Goal: Task Accomplishment & Management: Use online tool/utility

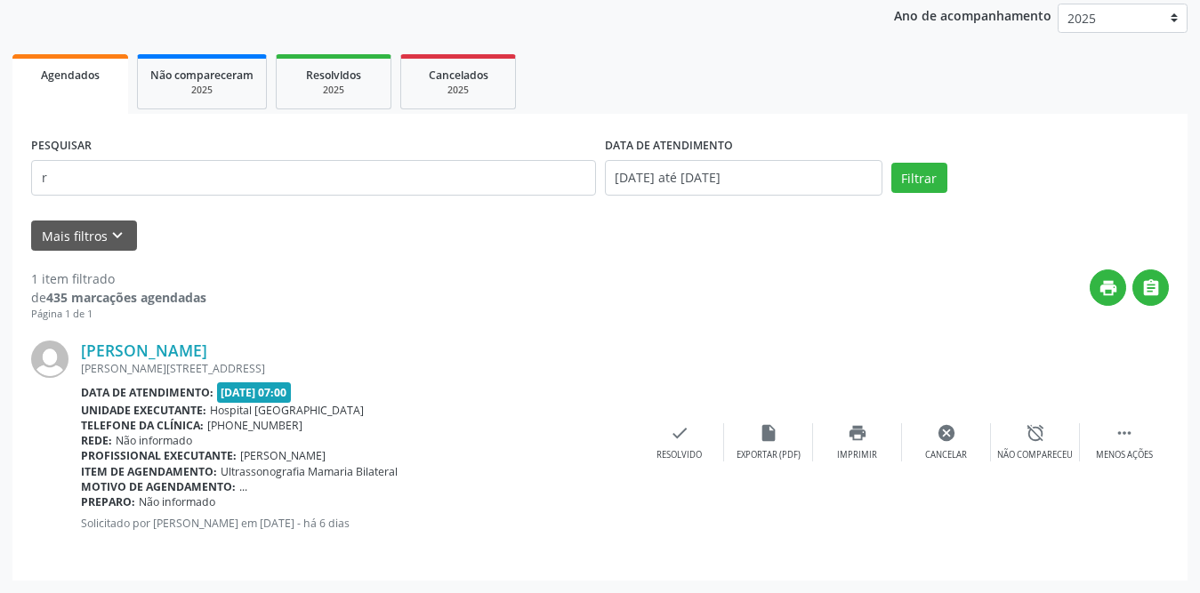
scroll to position [212, 0]
type input "[PERSON_NAME]"
click at [891, 163] on button "Filtrar" at bounding box center [919, 178] width 56 height 30
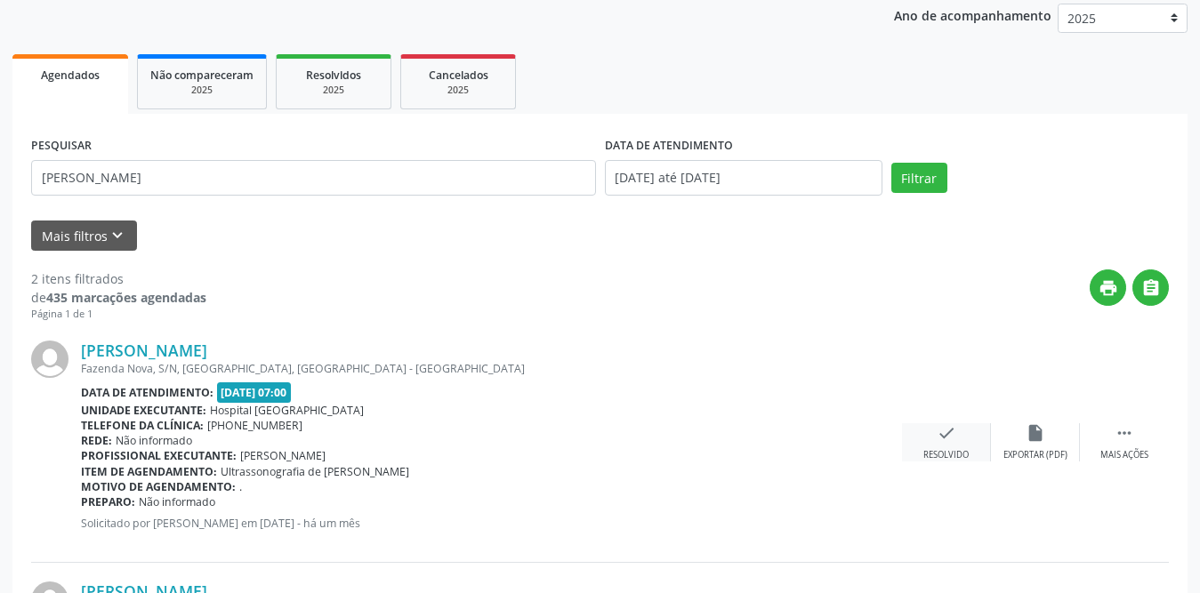
click at [963, 447] on div "check Resolvido" at bounding box center [946, 442] width 89 height 38
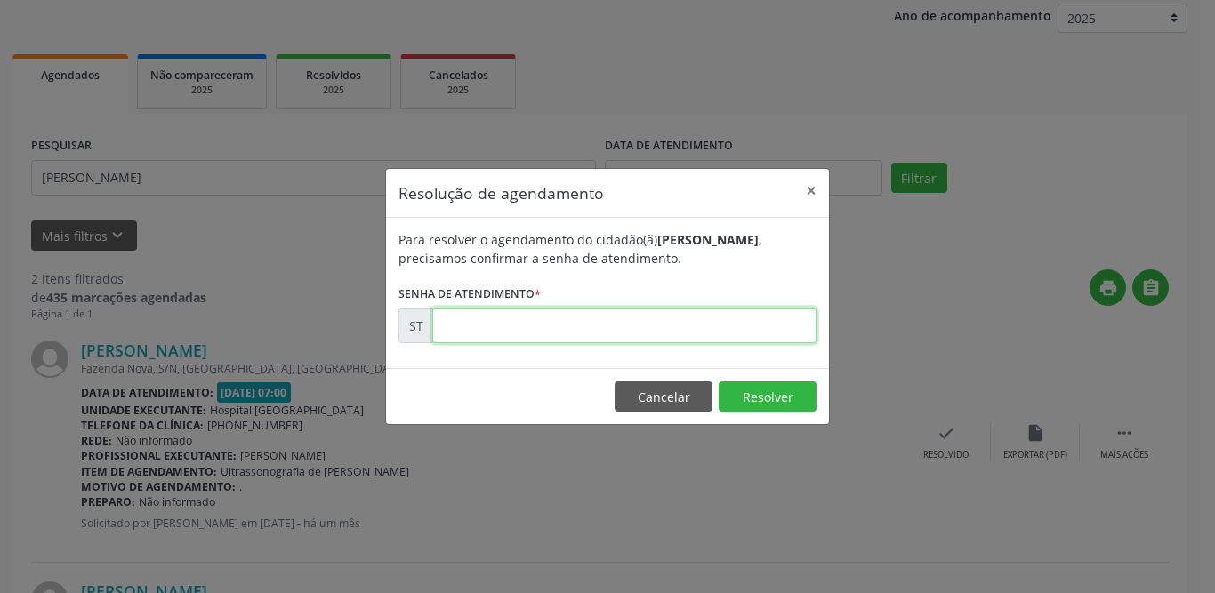
click at [622, 326] on input "text" at bounding box center [624, 326] width 384 height 36
type input "00013442"
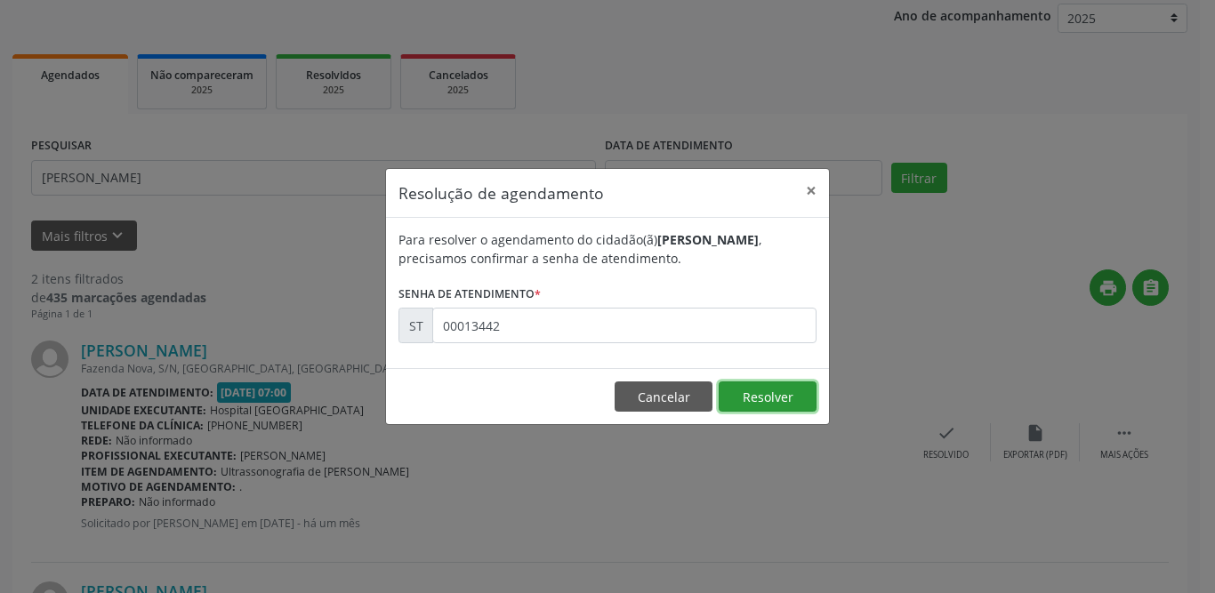
click at [743, 396] on button "Resolver" at bounding box center [768, 397] width 98 height 30
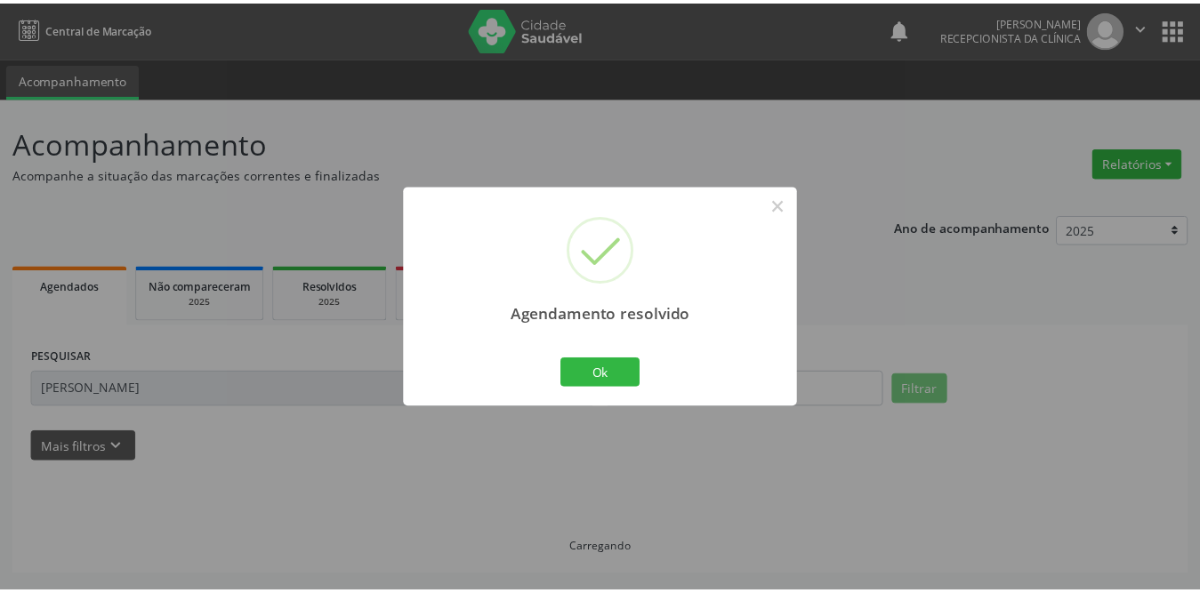
scroll to position [0, 0]
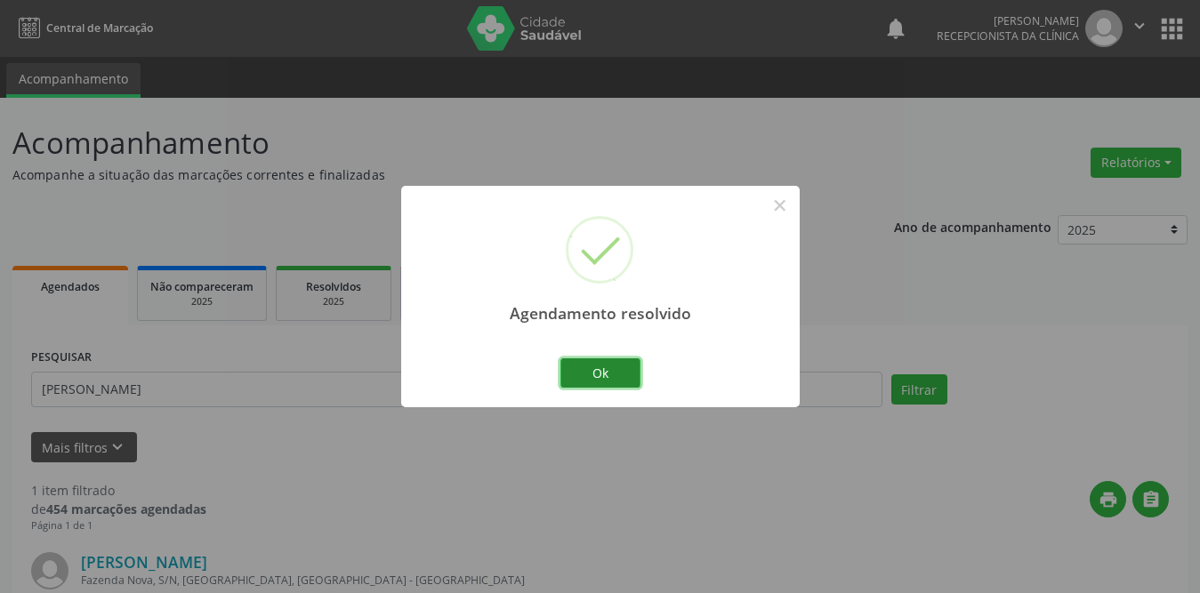
click at [621, 370] on button "Ok" at bounding box center [600, 374] width 80 height 30
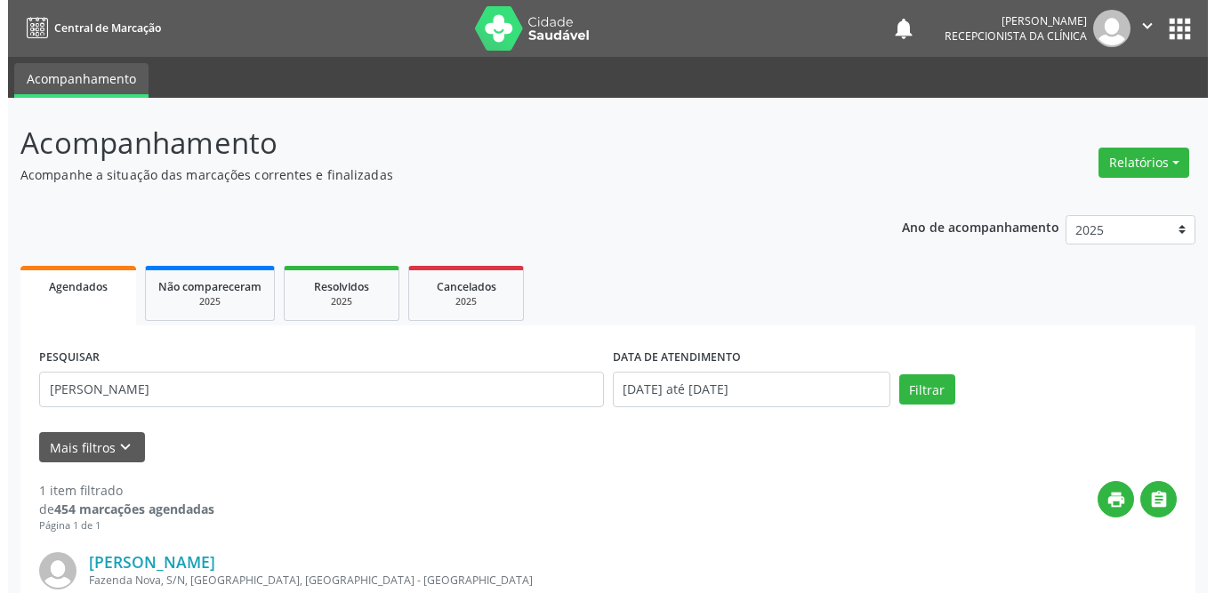
scroll to position [212, 0]
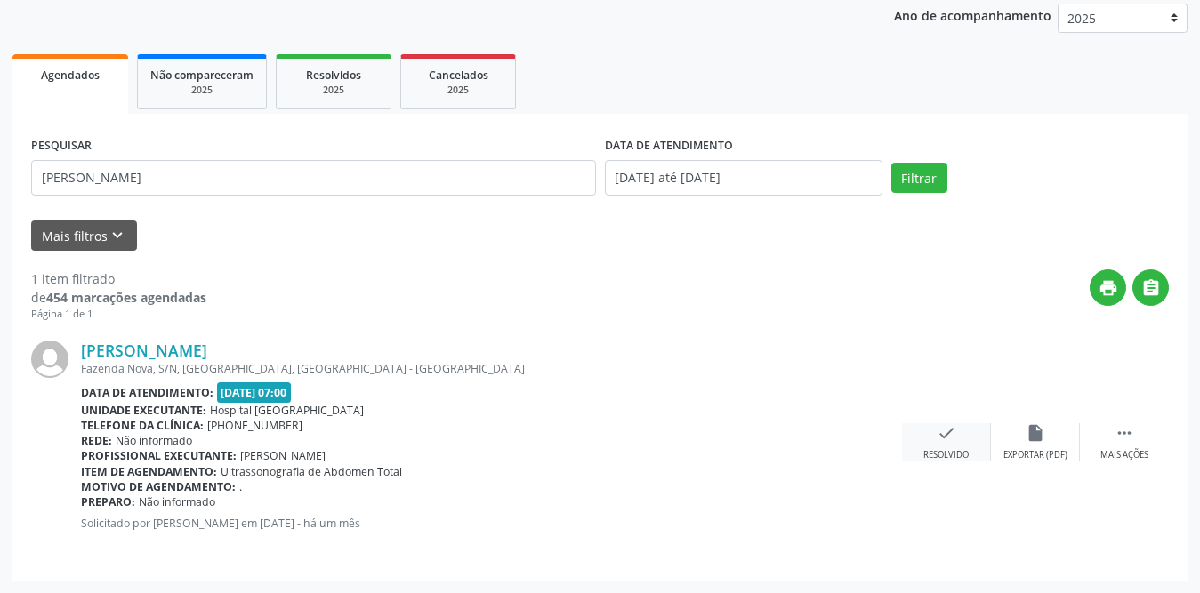
click at [960, 436] on div "check Resolvido" at bounding box center [946, 442] width 89 height 38
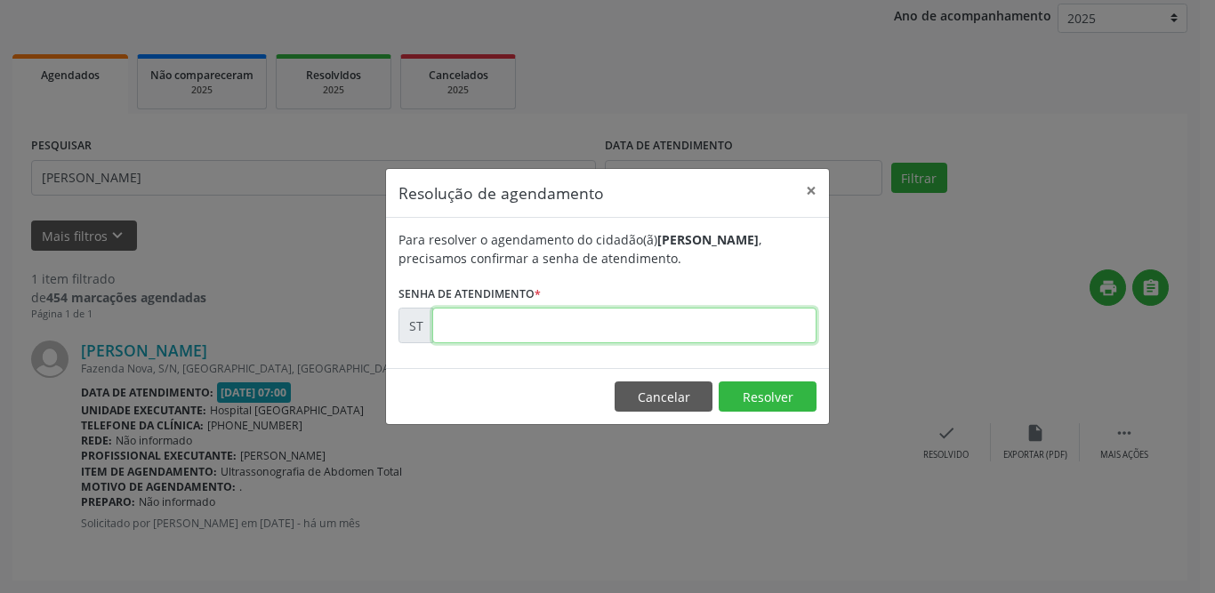
click at [633, 329] on input "text" at bounding box center [624, 326] width 384 height 36
type input "00013443"
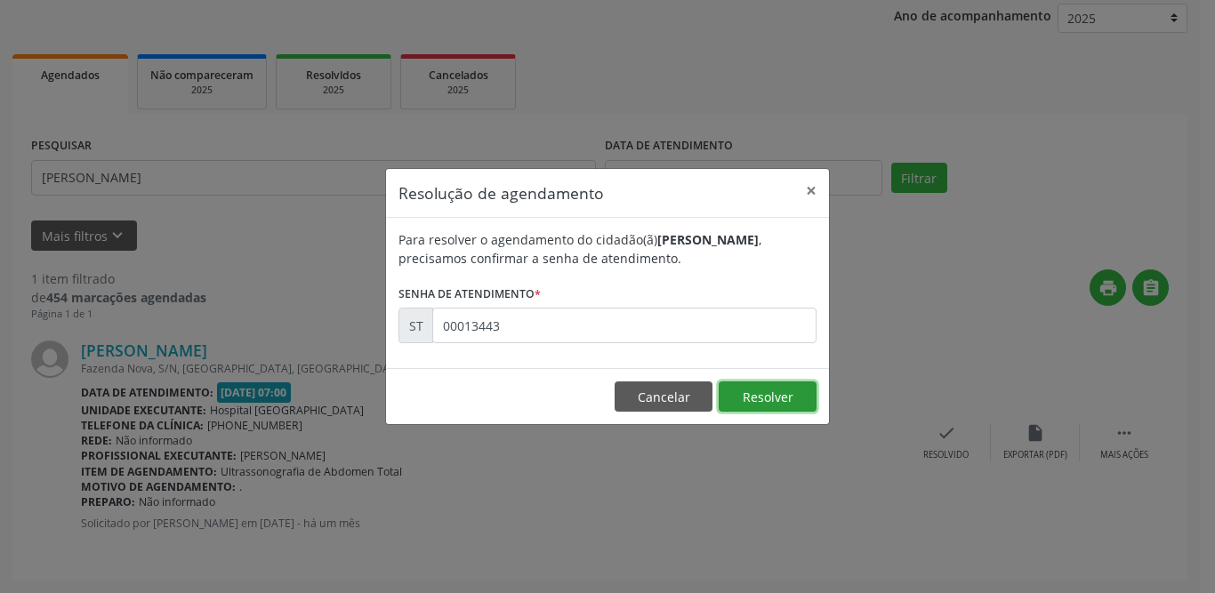
click at [791, 391] on button "Resolver" at bounding box center [768, 397] width 98 height 30
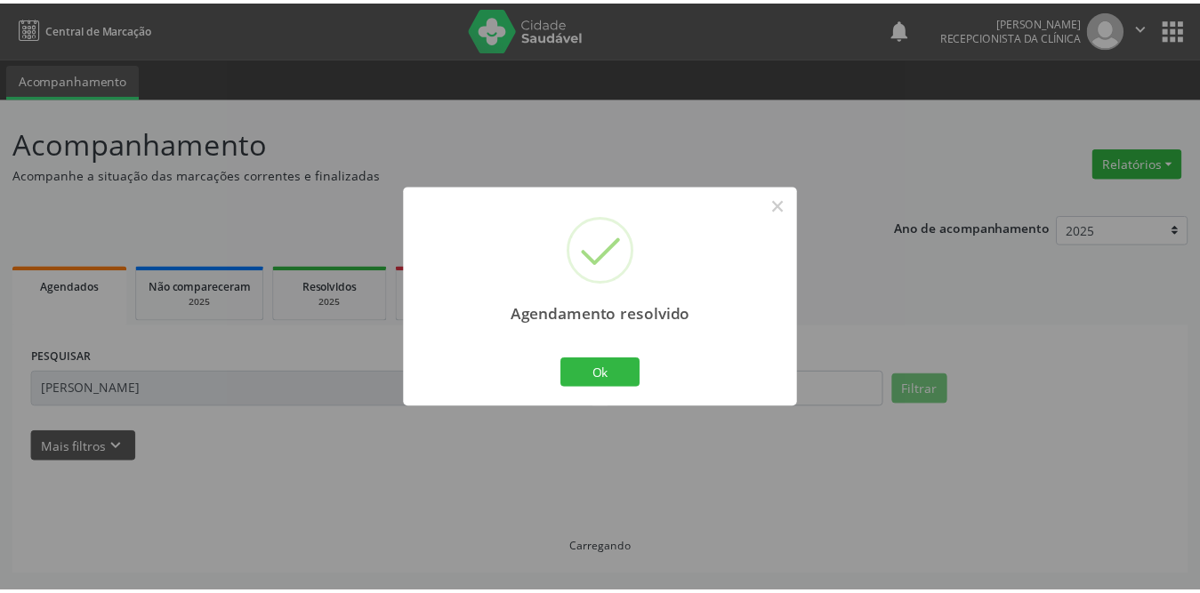
scroll to position [0, 0]
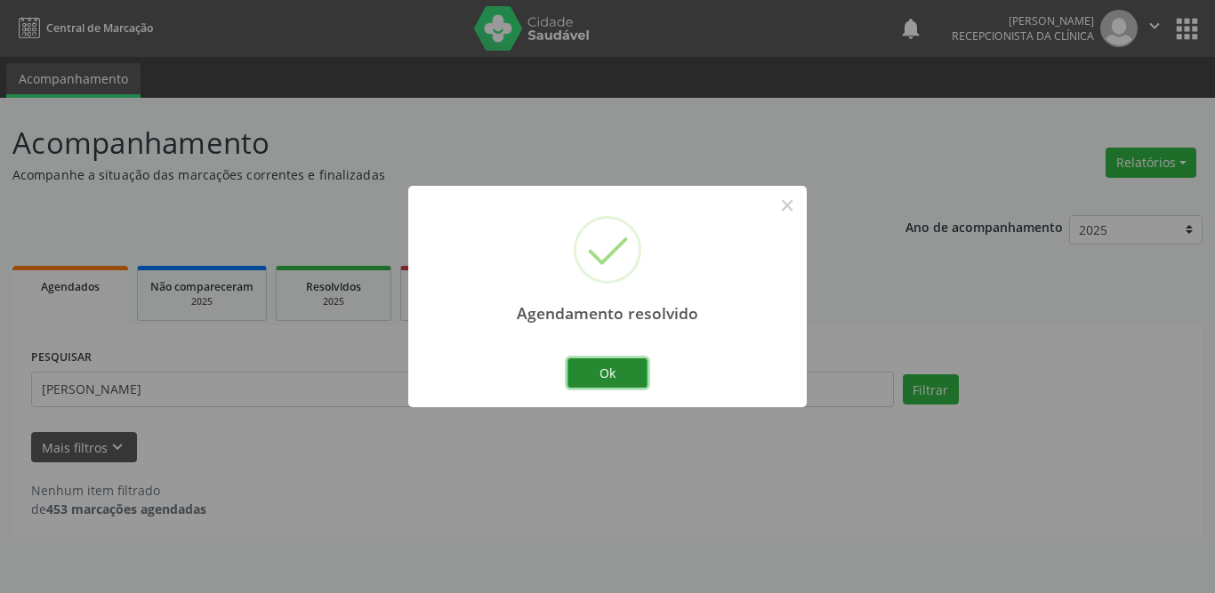
click at [585, 368] on button "Ok" at bounding box center [608, 374] width 80 height 30
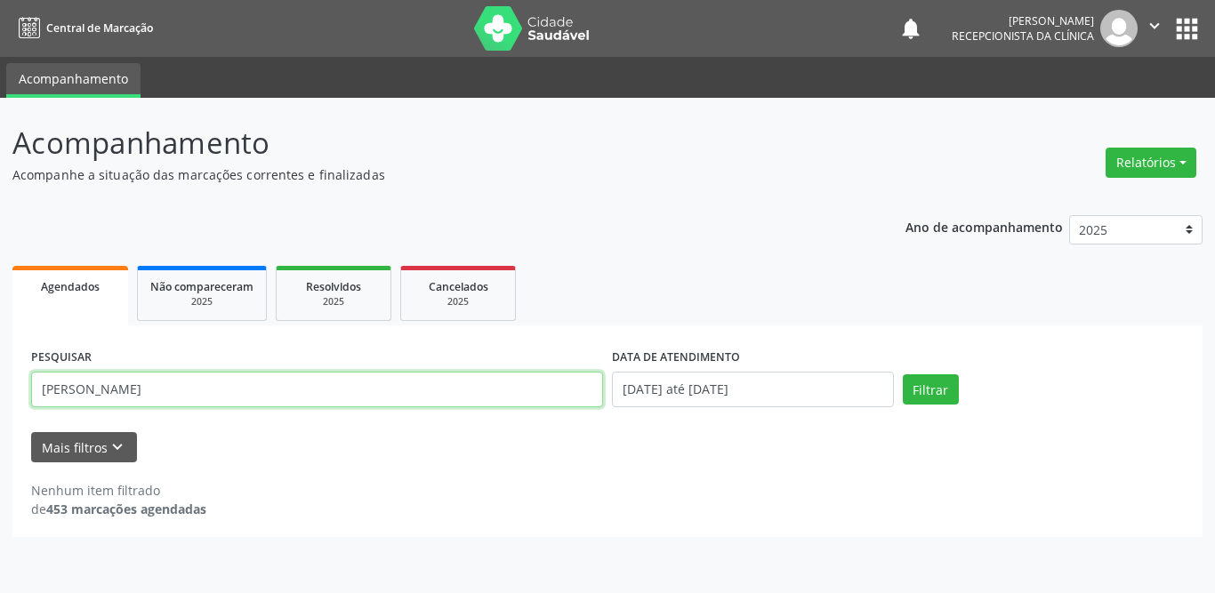
drag, startPoint x: 370, startPoint y: 393, endPoint x: 0, endPoint y: 400, distance: 370.2
click at [0, 400] on div "Acompanhamento Acompanhe a situação das marcações correntes e finalizadas Relat…" at bounding box center [607, 346] width 1215 height 496
paste input "[PERSON_NAME]"
type input "[PERSON_NAME]"
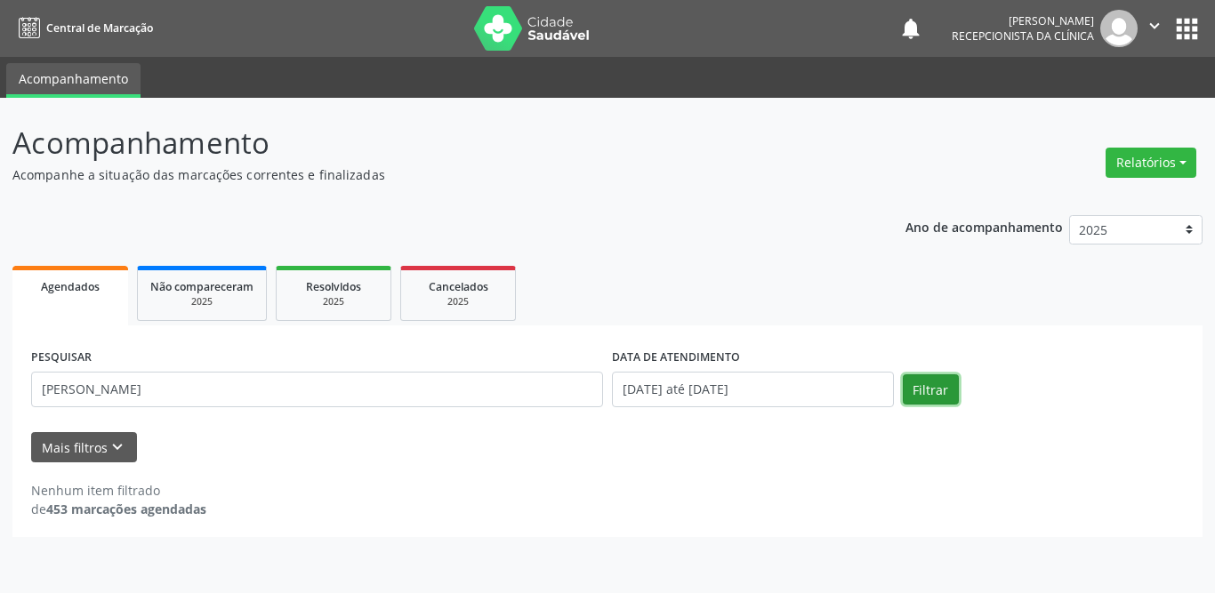
click at [931, 382] on button "Filtrar" at bounding box center [931, 390] width 56 height 30
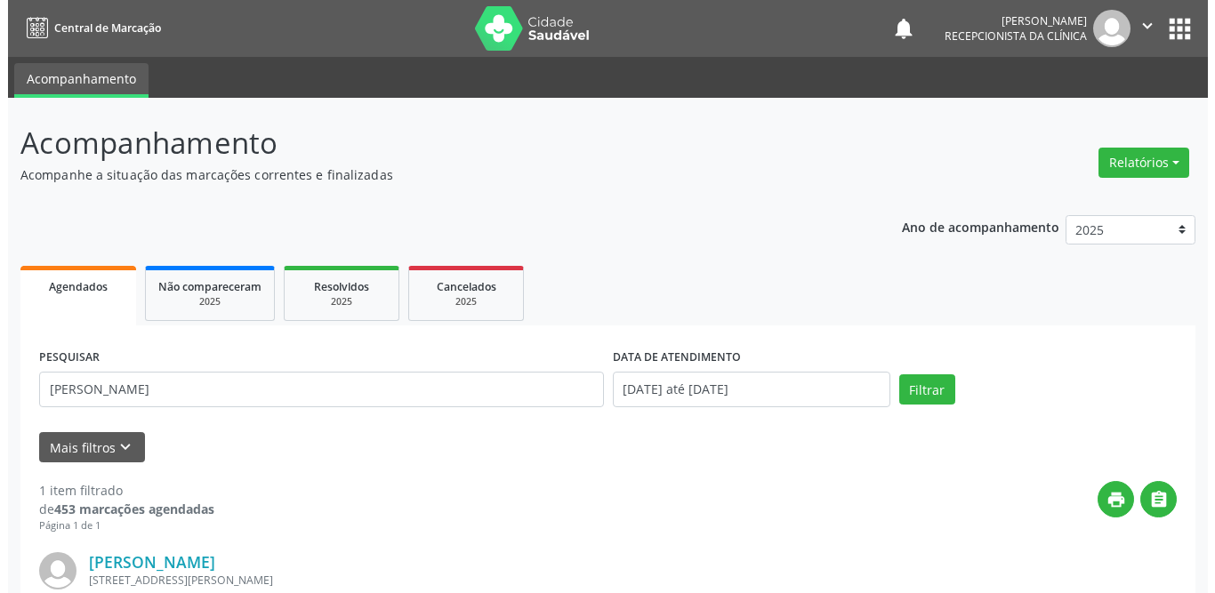
scroll to position [212, 0]
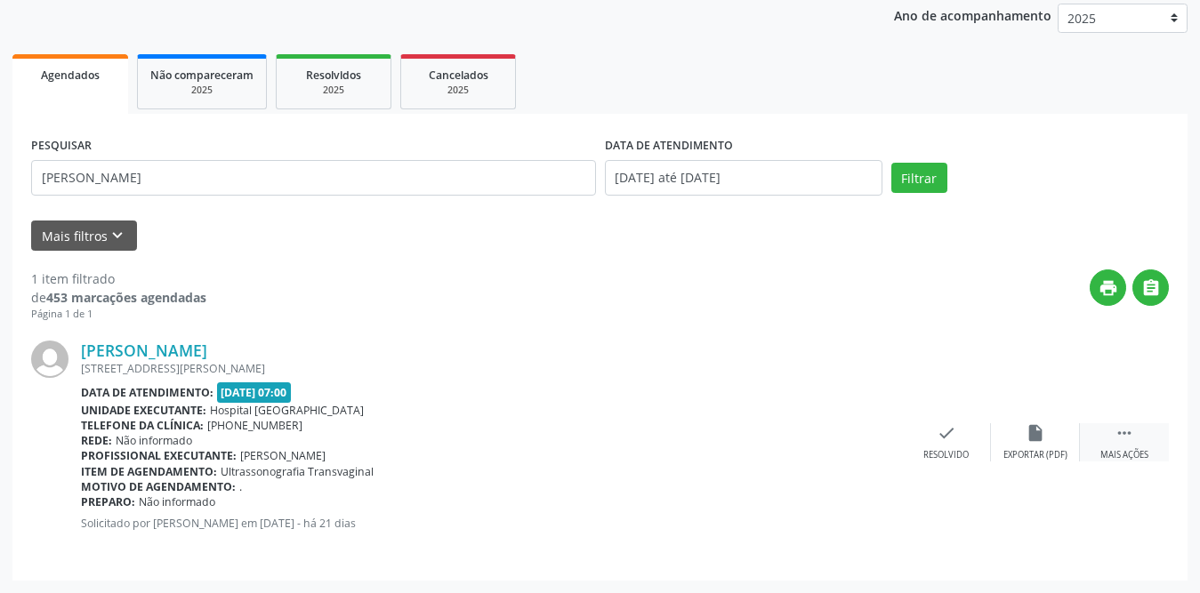
click at [1123, 436] on icon "" at bounding box center [1125, 433] width 20 height 20
click at [867, 432] on div "print Imprimir" at bounding box center [857, 442] width 89 height 38
click at [700, 442] on div "check Resolvido" at bounding box center [679, 442] width 89 height 38
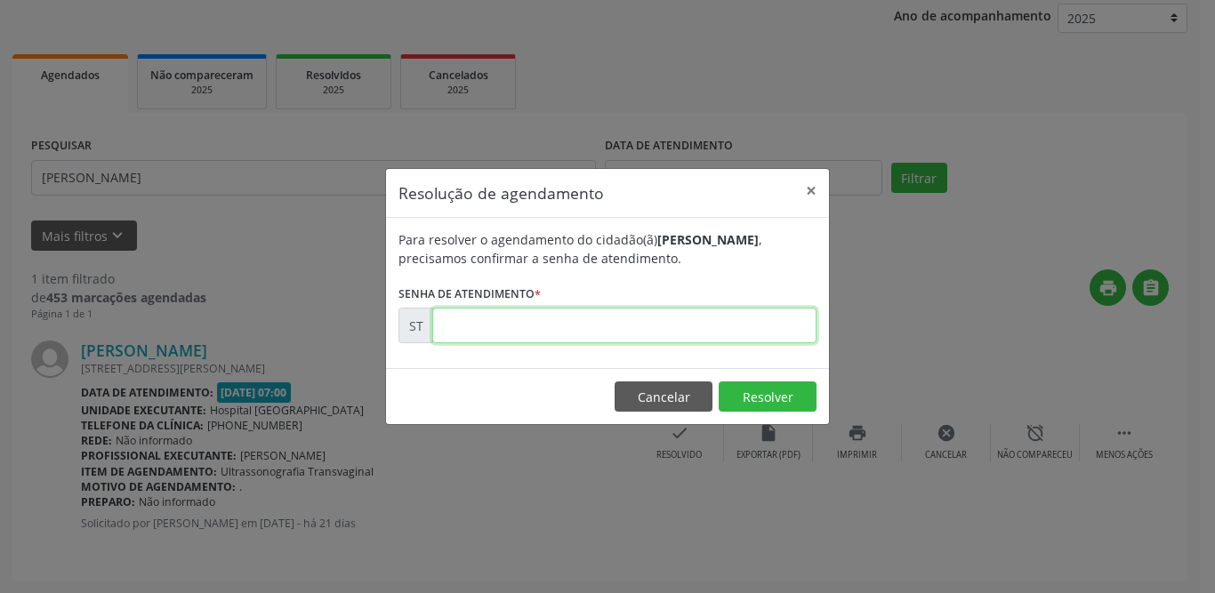
click at [701, 332] on input "text" at bounding box center [624, 326] width 384 height 36
type input "00015065"
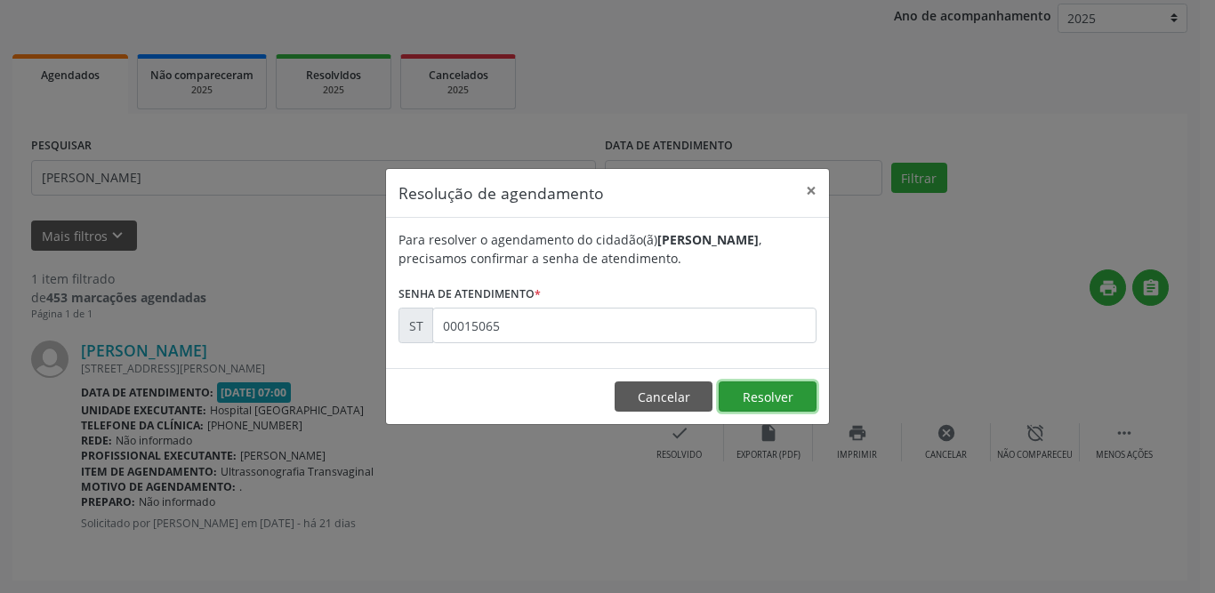
click at [801, 407] on button "Resolver" at bounding box center [768, 397] width 98 height 30
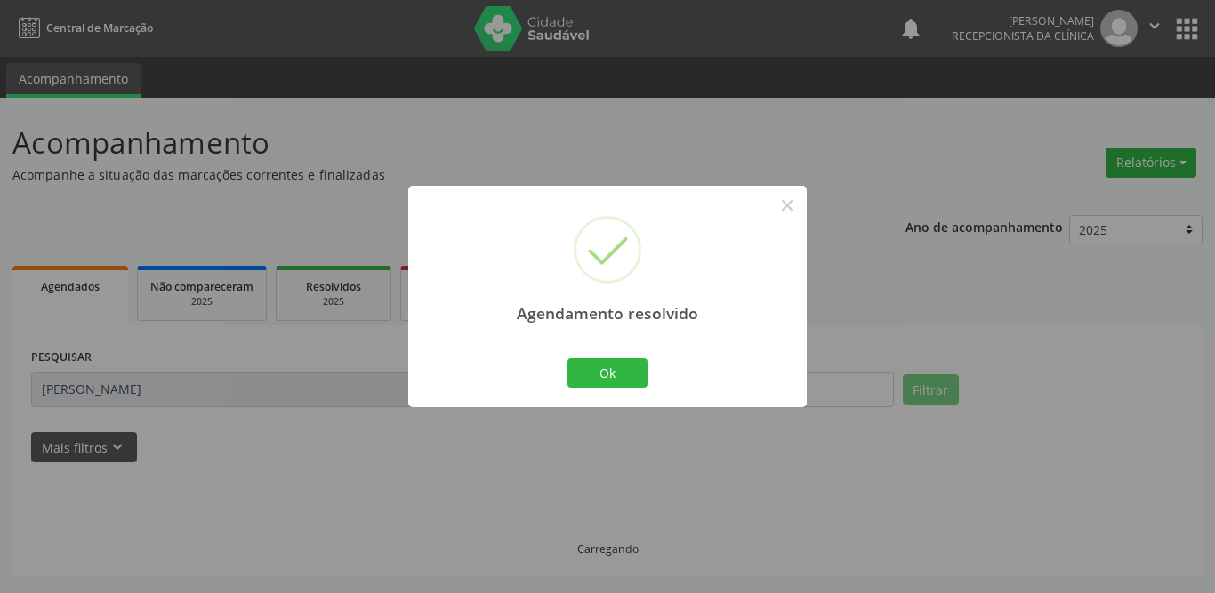
scroll to position [0, 0]
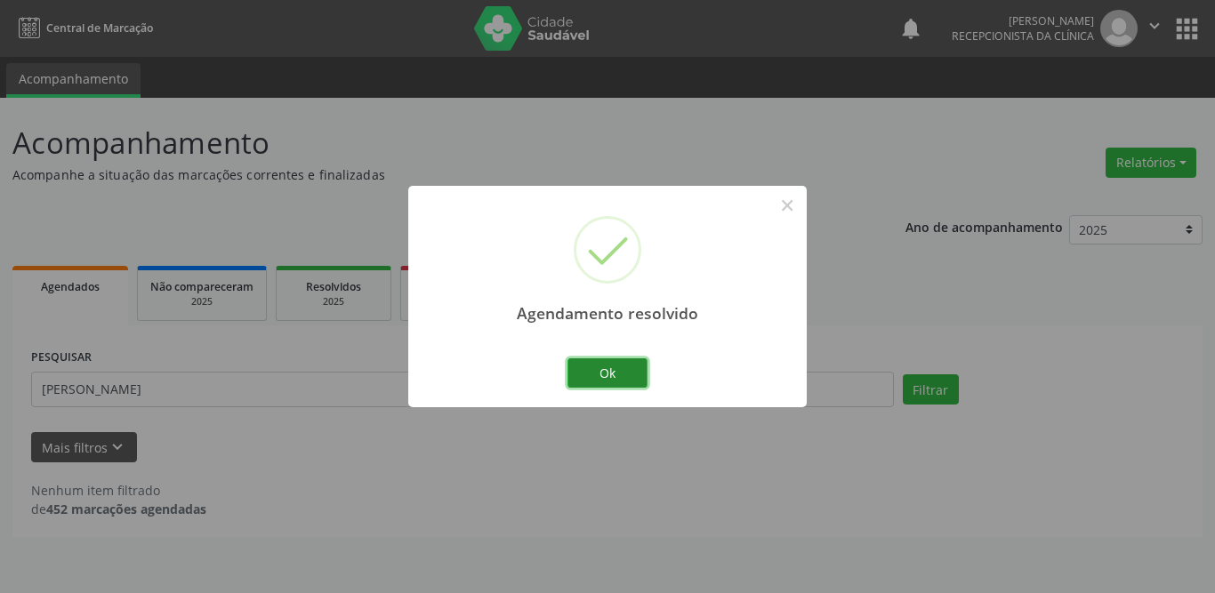
click at [625, 374] on button "Ok" at bounding box center [608, 374] width 80 height 30
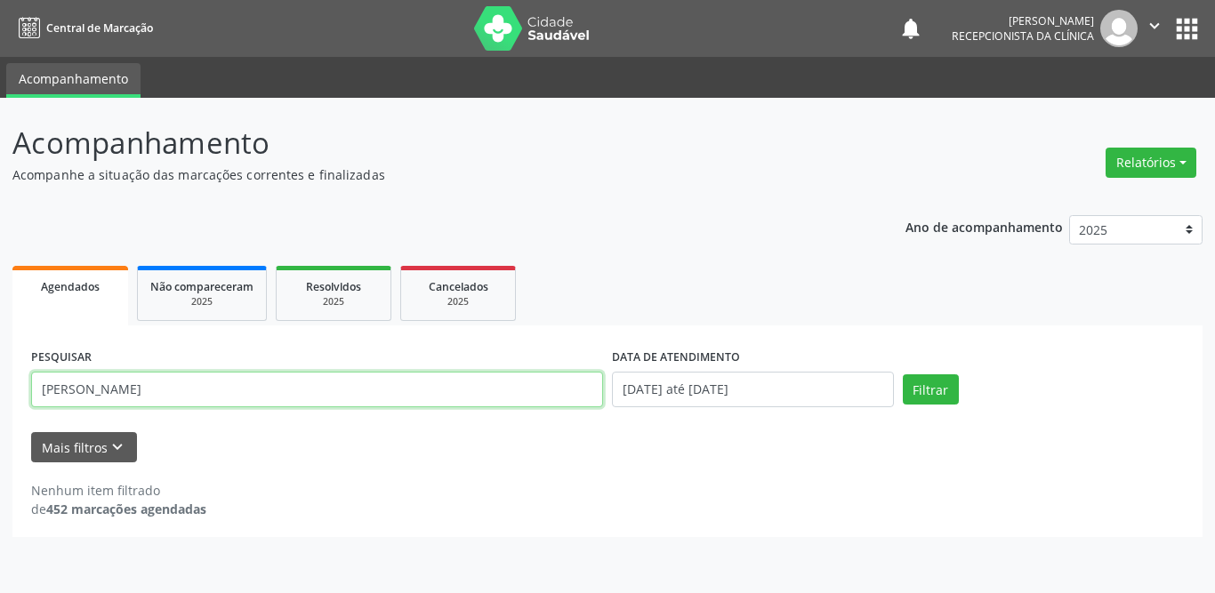
drag, startPoint x: 373, startPoint y: 395, endPoint x: 0, endPoint y: 398, distance: 372.8
click at [0, 398] on div "Acompanhamento Acompanhe a situação das marcações correntes e finalizadas Relat…" at bounding box center [607, 346] width 1215 height 496
